Goal: Task Accomplishment & Management: Use online tool/utility

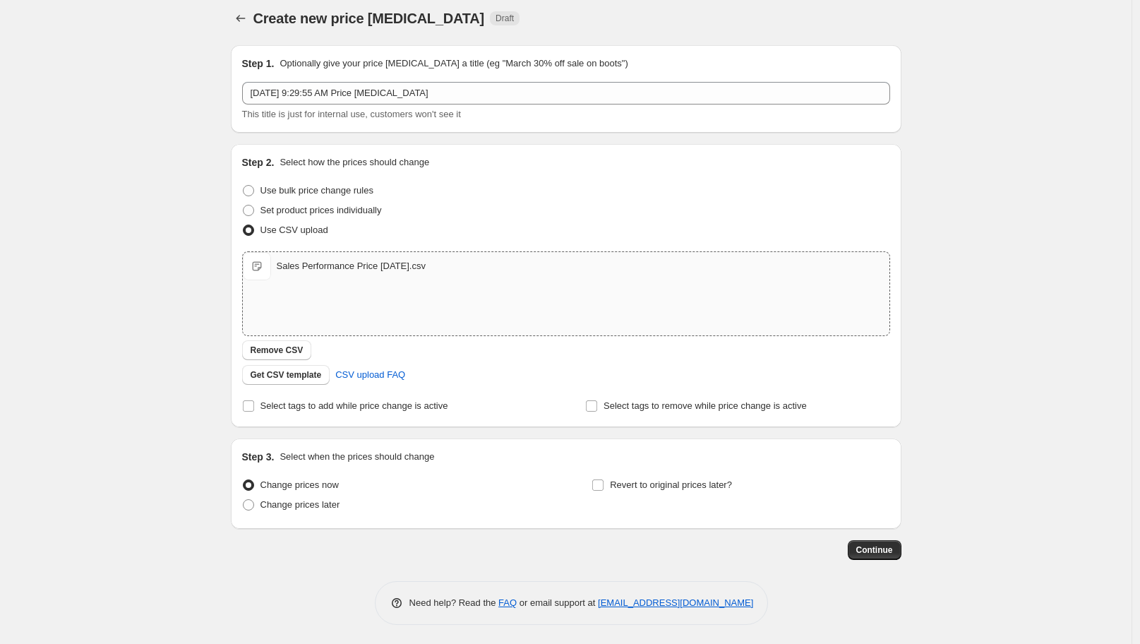
scroll to position [10, 0]
click at [271, 258] on span "Sales Performance Price [DATE].csv" at bounding box center [257, 264] width 28 height 28
click at [410, 270] on div "Sales Performance Price [DATE].csv" at bounding box center [351, 265] width 149 height 14
click at [292, 343] on span "Remove CSV" at bounding box center [276, 348] width 53 height 11
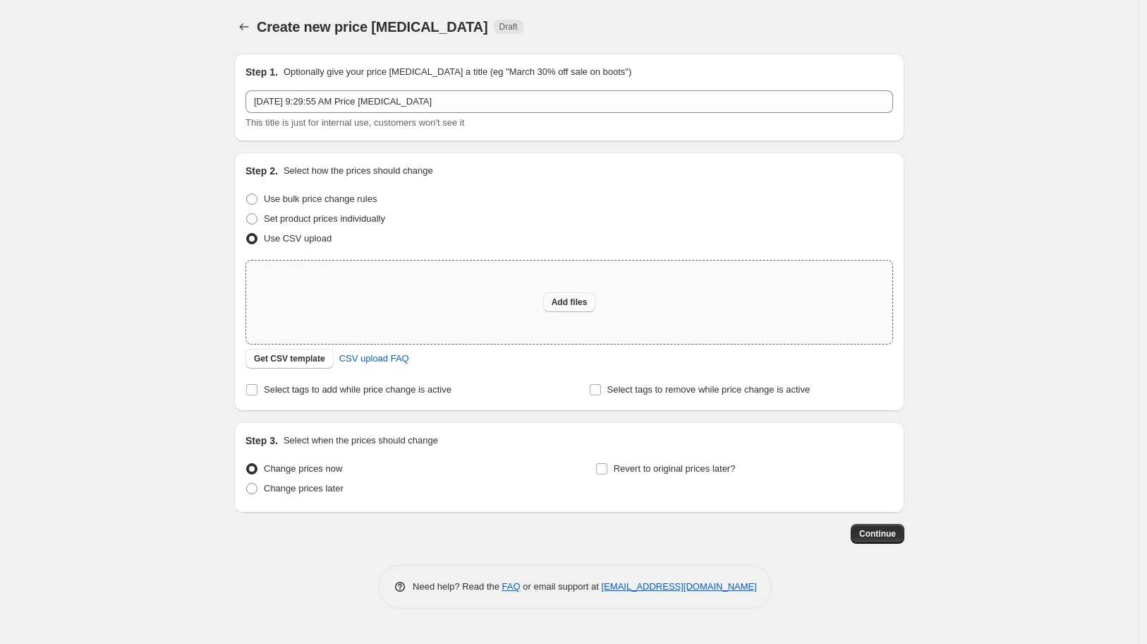
click at [556, 300] on span "Add files" at bounding box center [570, 301] width 36 height 11
type input "C:\fakepath\Sales Performance Price 11-10-25.csv"
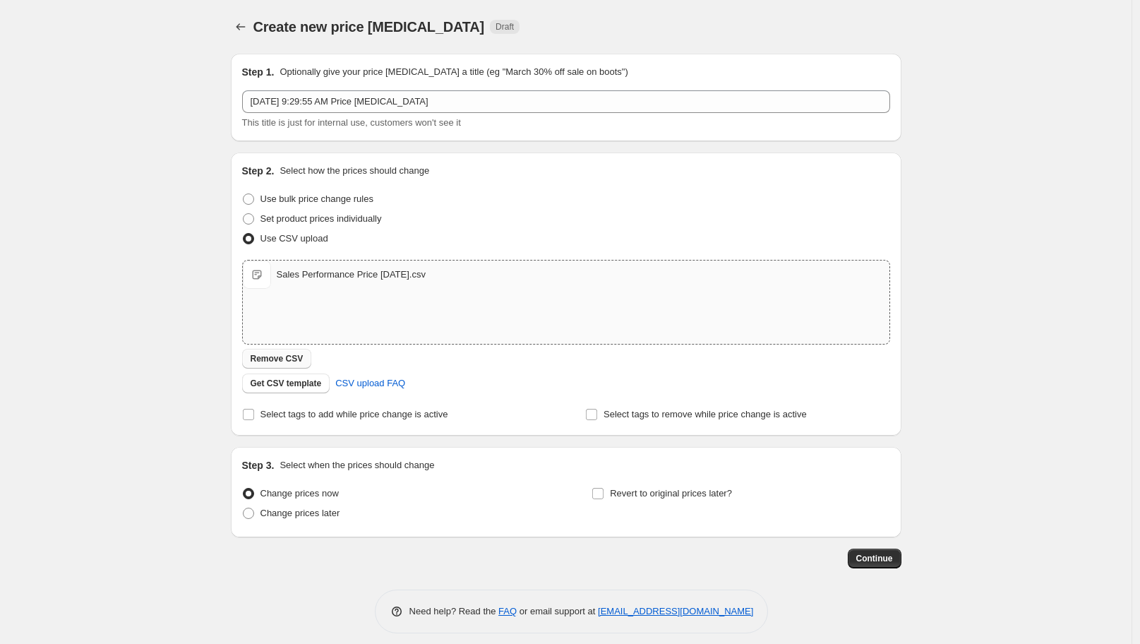
click at [277, 356] on span "Remove CSV" at bounding box center [276, 358] width 53 height 11
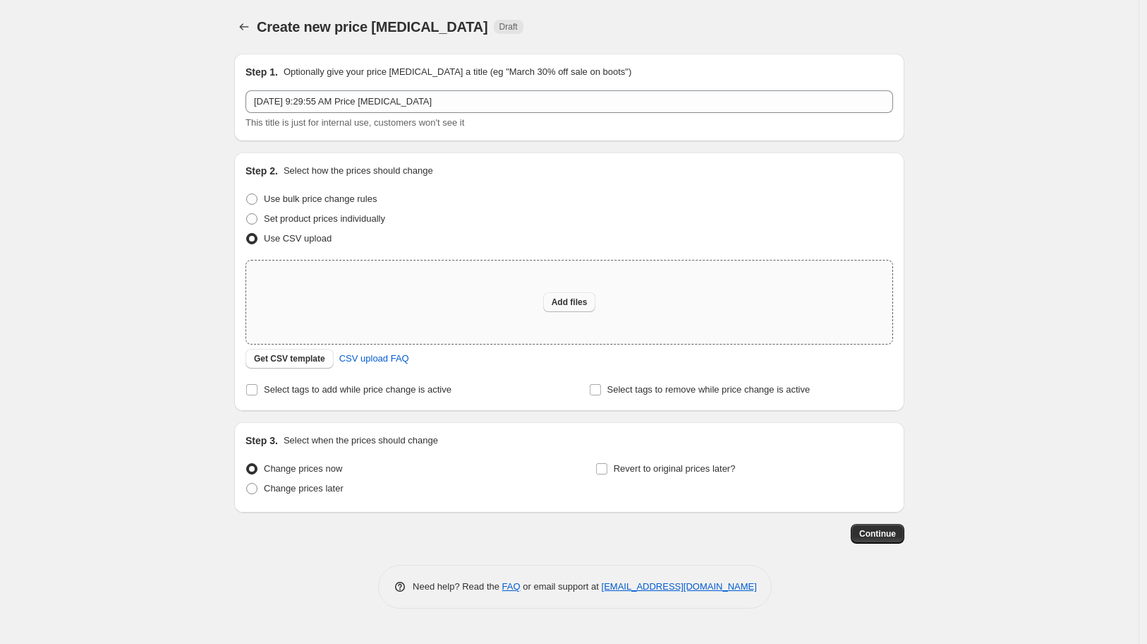
click at [564, 296] on span "Add files" at bounding box center [570, 301] width 36 height 11
click at [573, 295] on button "Add files" at bounding box center [569, 302] width 53 height 20
type input "C:\fakepath\Sales Performance Price 11-10-25.csv"
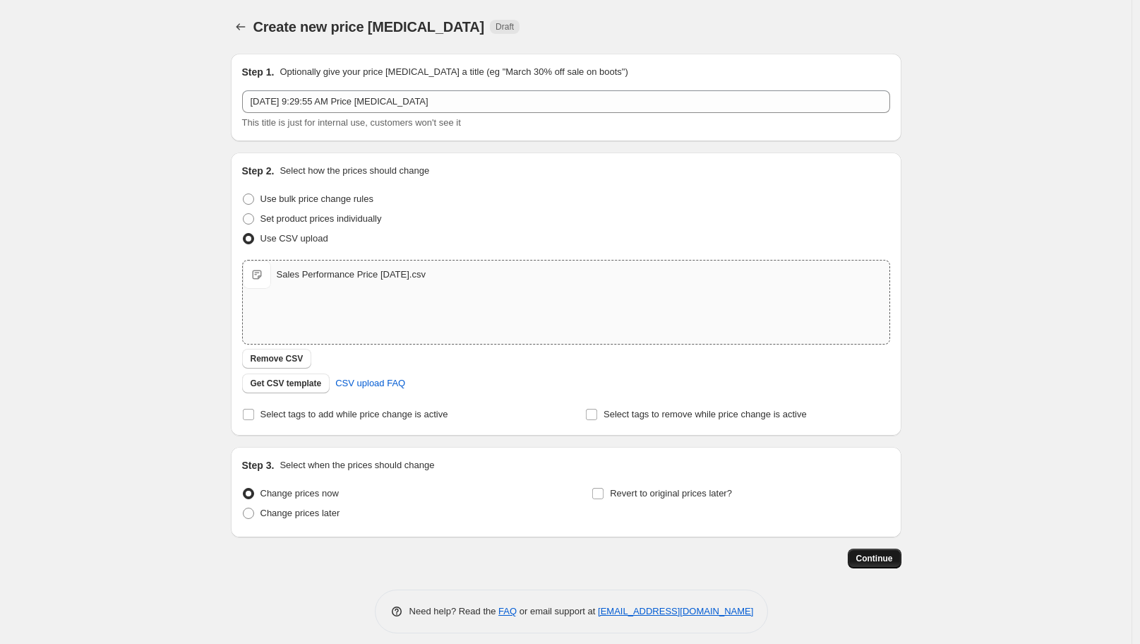
click at [875, 552] on span "Continue" at bounding box center [874, 557] width 37 height 11
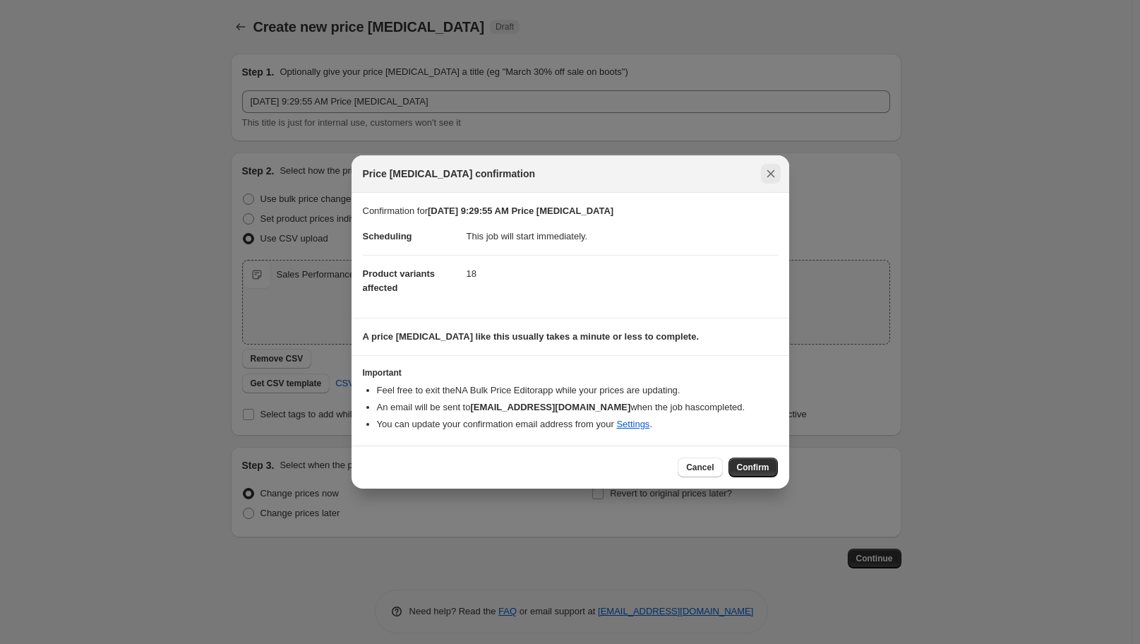
click at [764, 169] on icon "Close" at bounding box center [770, 174] width 14 height 14
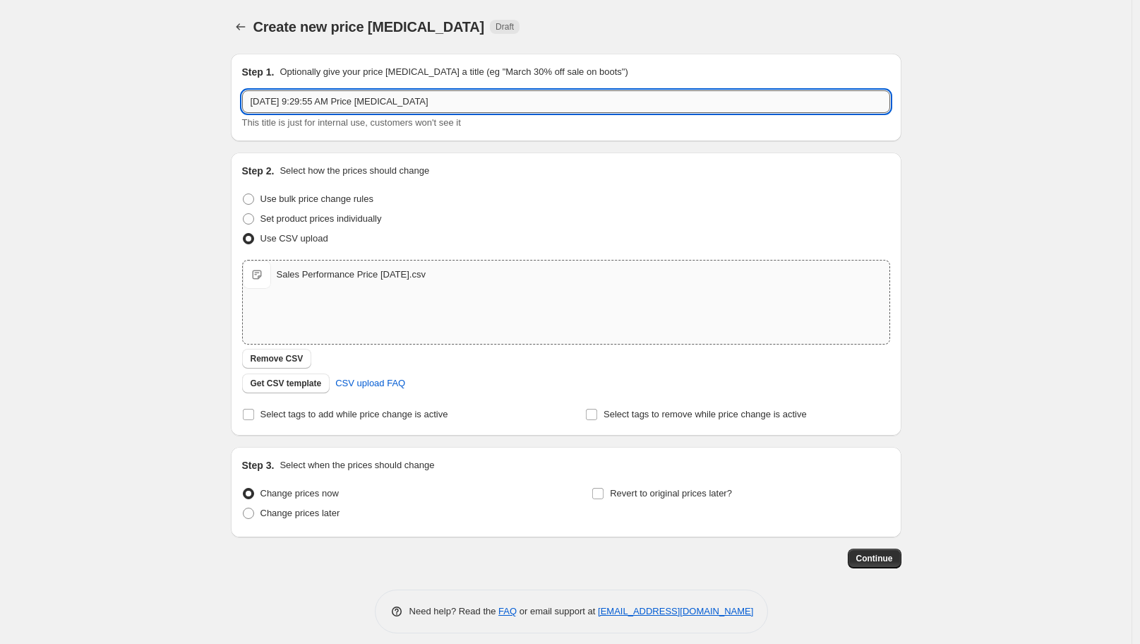
click at [449, 104] on input "Oct 11, 2025, 9:29:55 AM Price change job" at bounding box center [566, 101] width 648 height 23
type input "Sales Performance Price"
click at [880, 552] on span "Continue" at bounding box center [874, 557] width 37 height 11
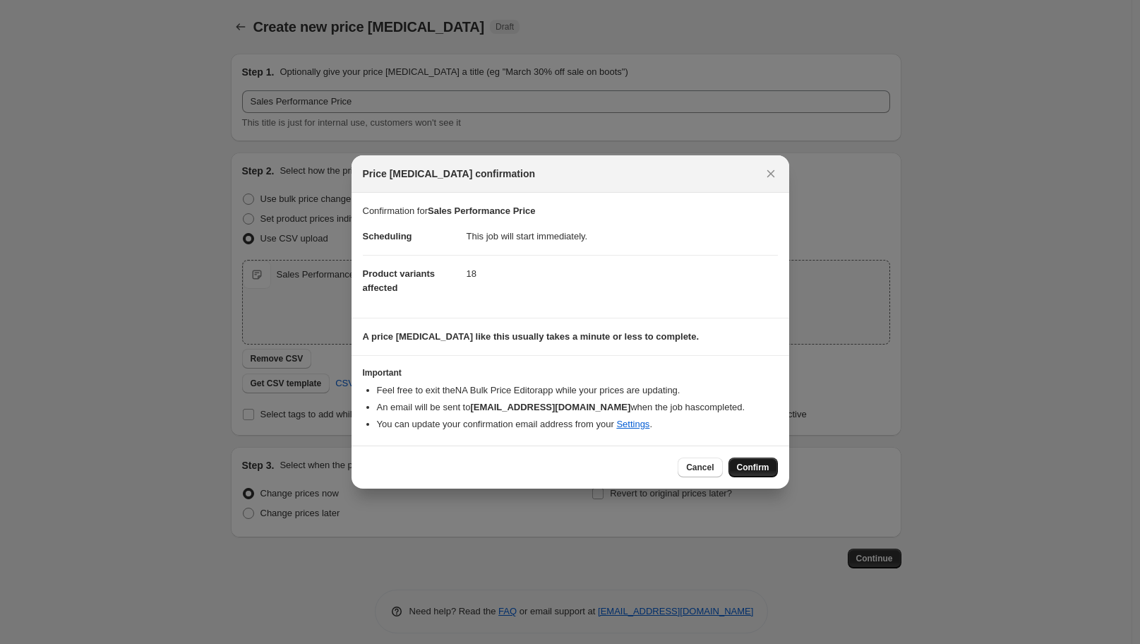
click at [743, 467] on span "Confirm" at bounding box center [753, 466] width 32 height 11
